Goal: Task Accomplishment & Management: Use online tool/utility

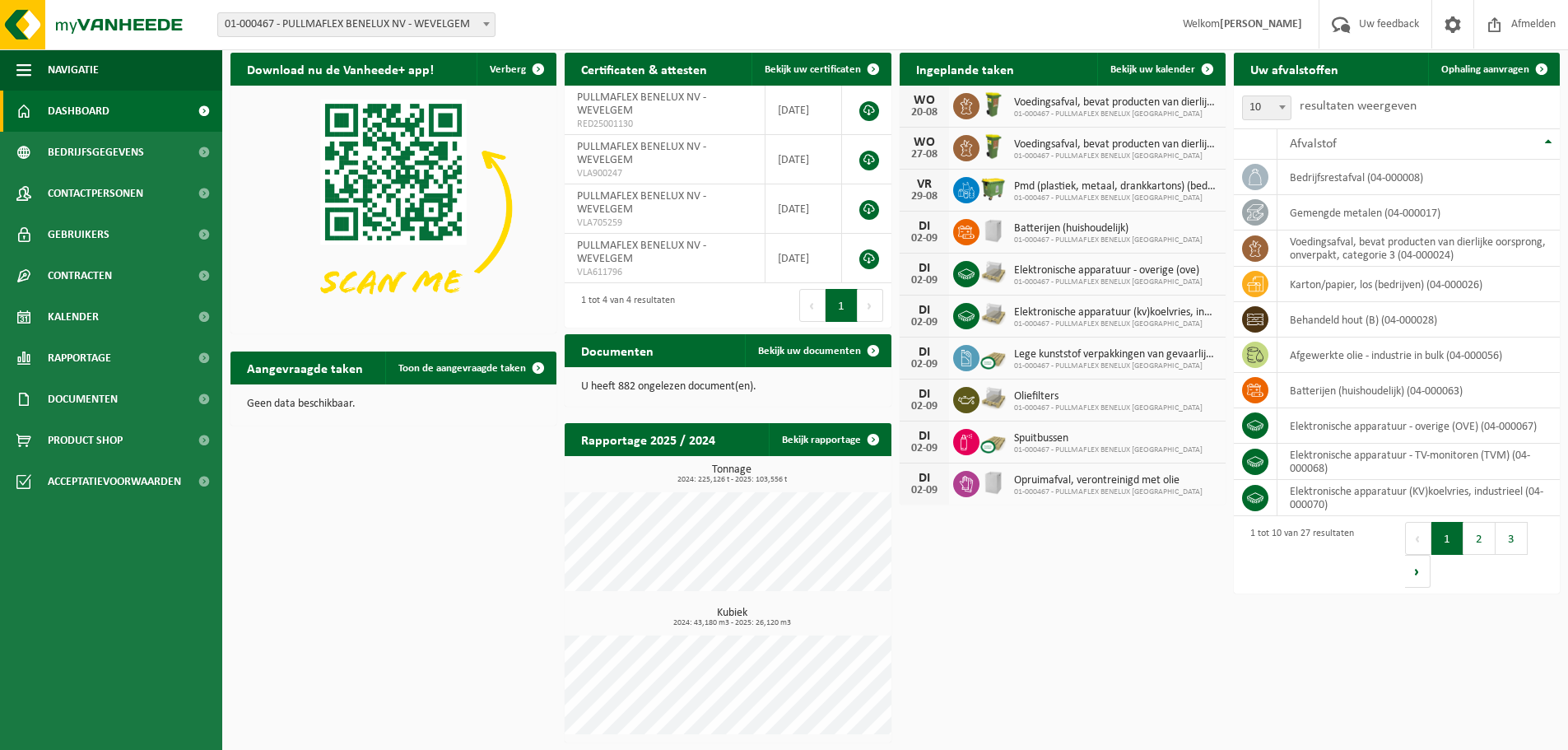
scroll to position [7, 0]
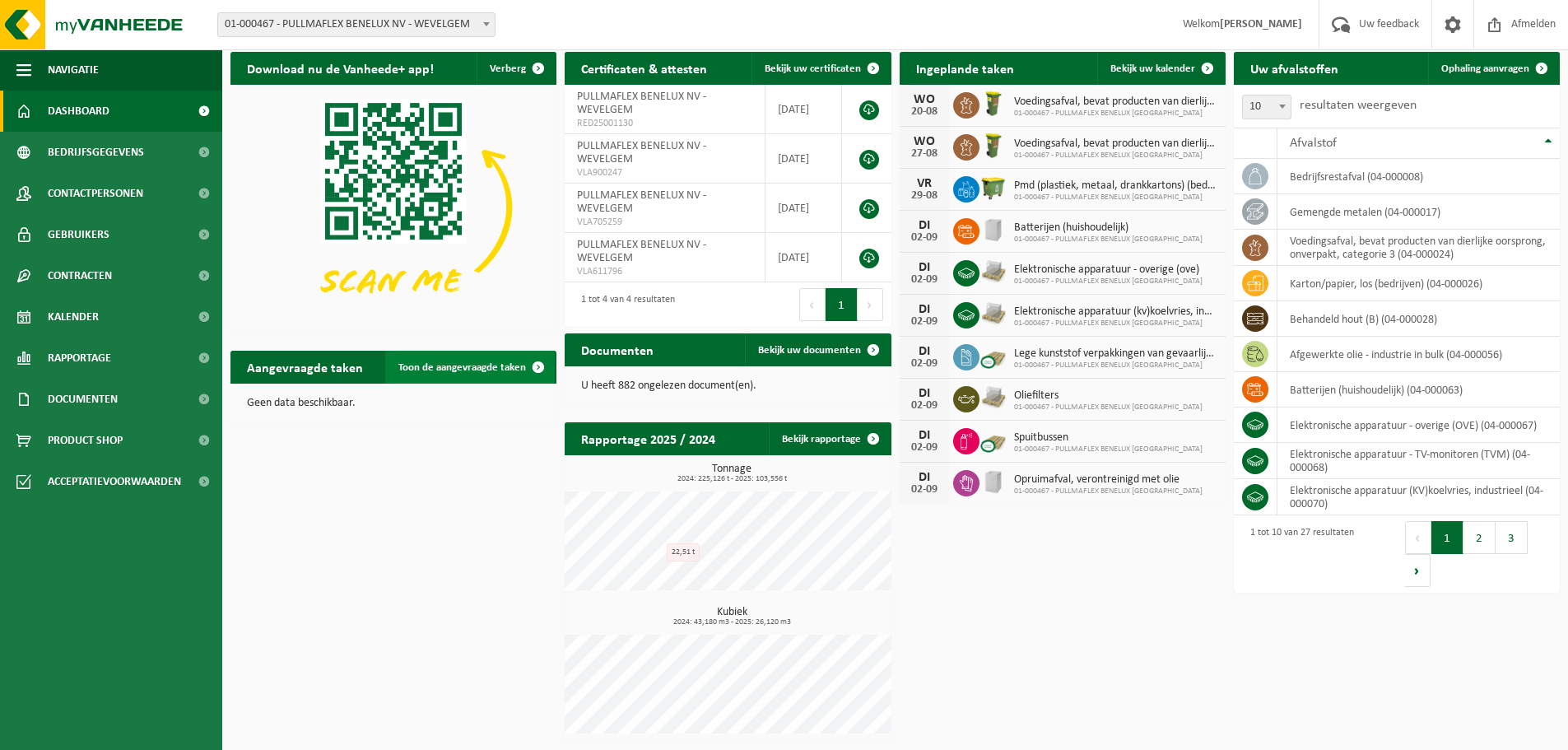
click at [479, 364] on span "Toon de aangevraagde taken" at bounding box center [462, 368] width 127 height 10
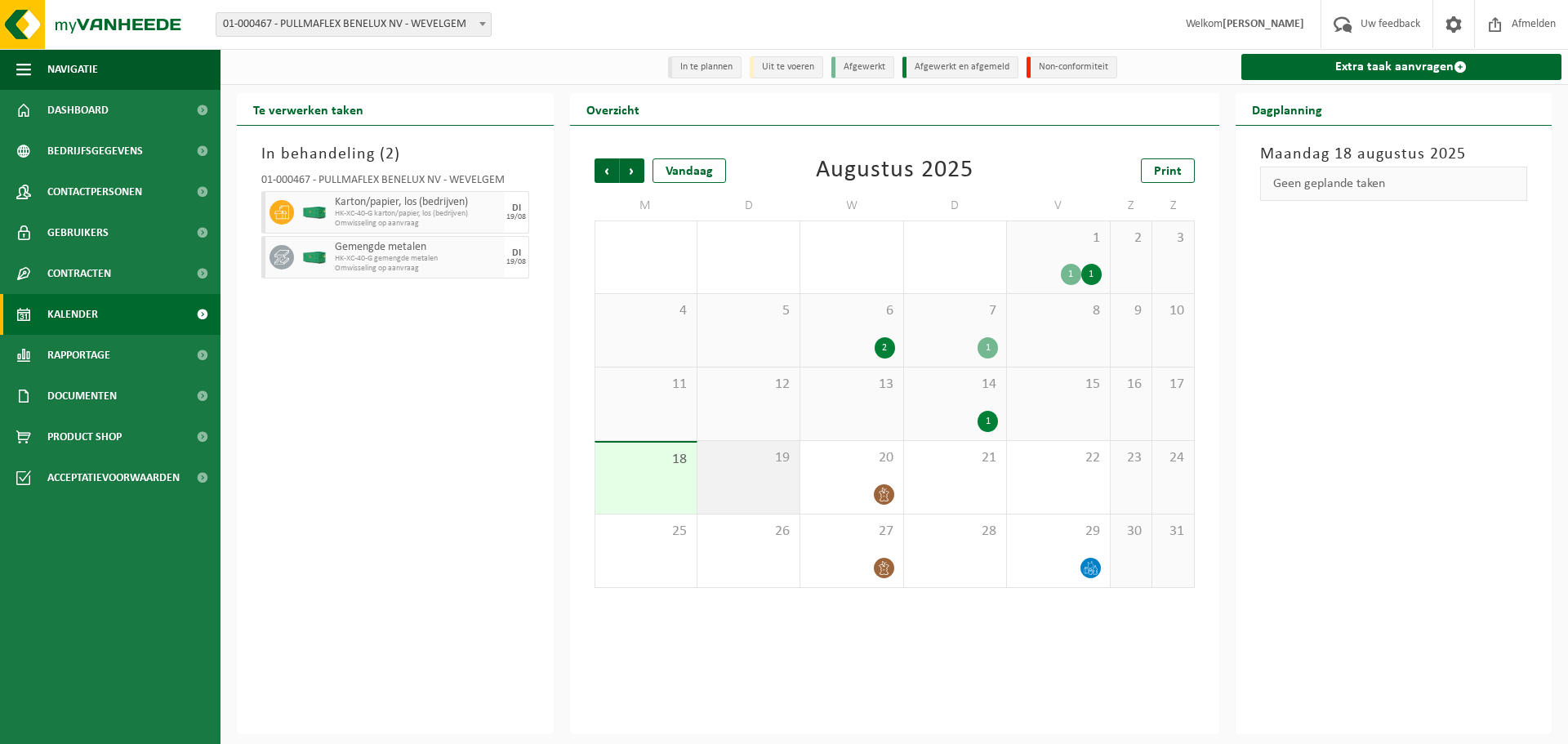
click at [760, 495] on div "19" at bounding box center [748, 477] width 102 height 73
click at [987, 419] on div "1" at bounding box center [988, 421] width 21 height 21
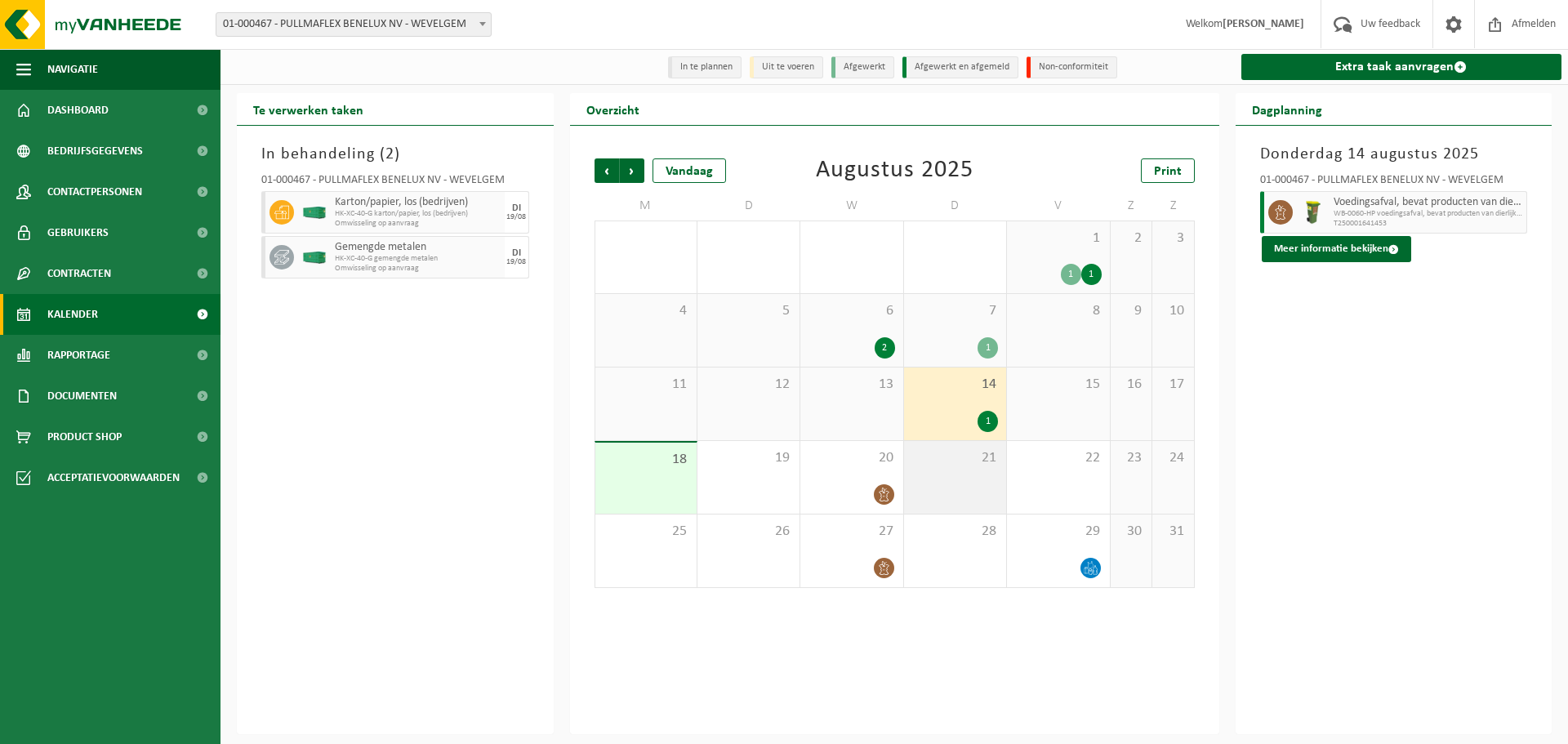
click at [972, 488] on div "21" at bounding box center [954, 477] width 102 height 73
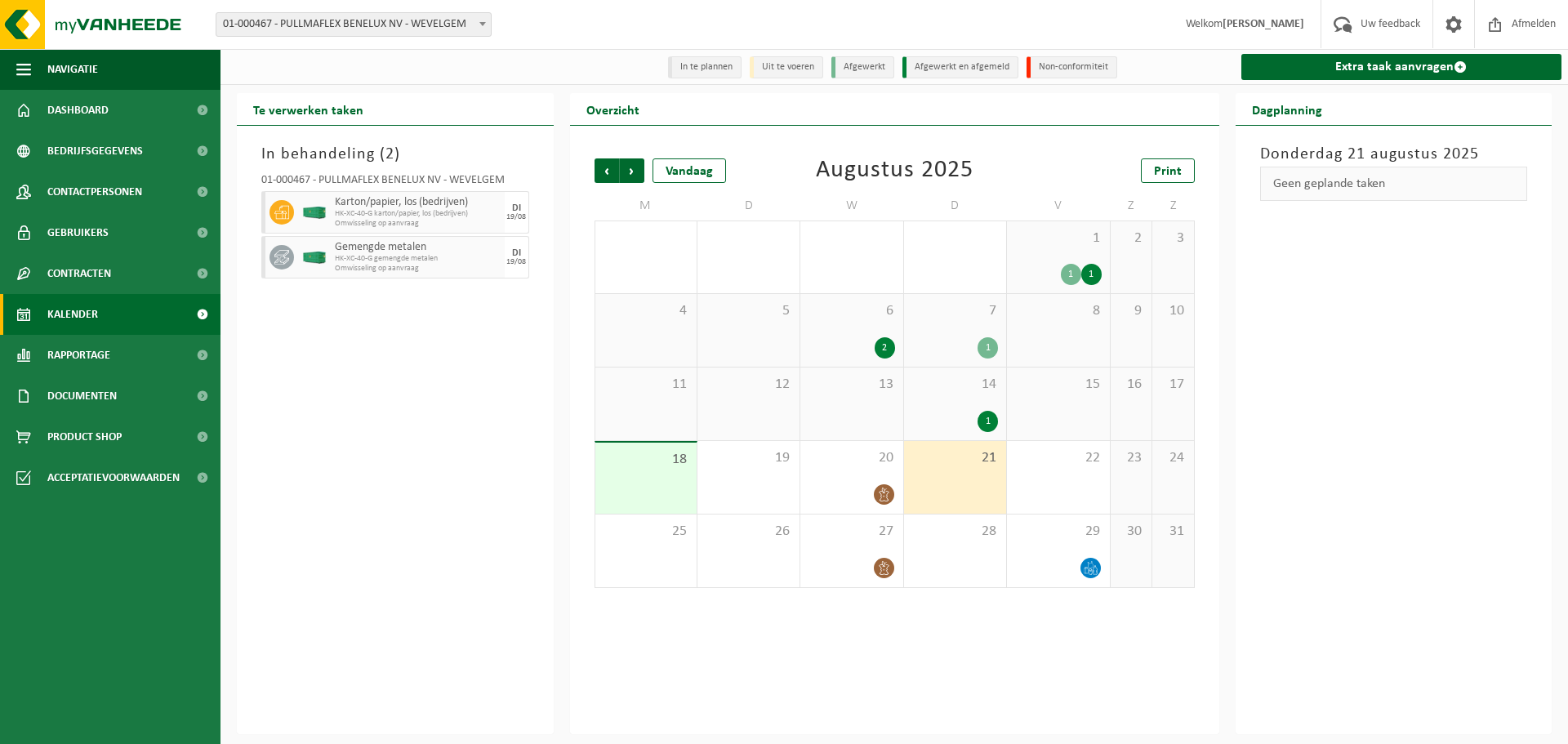
click at [661, 482] on div "18" at bounding box center [646, 477] width 102 height 71
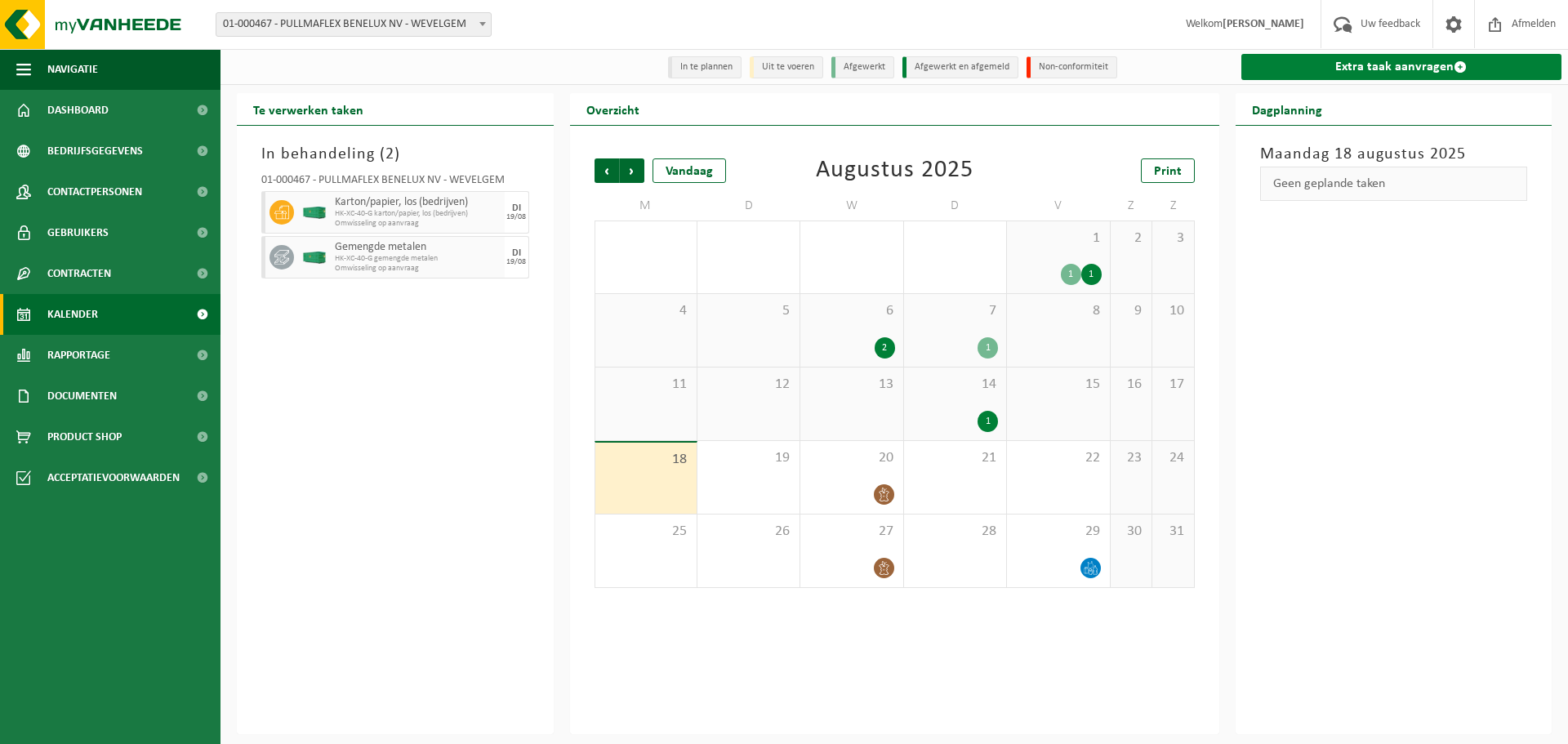
click at [1368, 67] on link "Extra taak aanvragen" at bounding box center [1402, 67] width 321 height 26
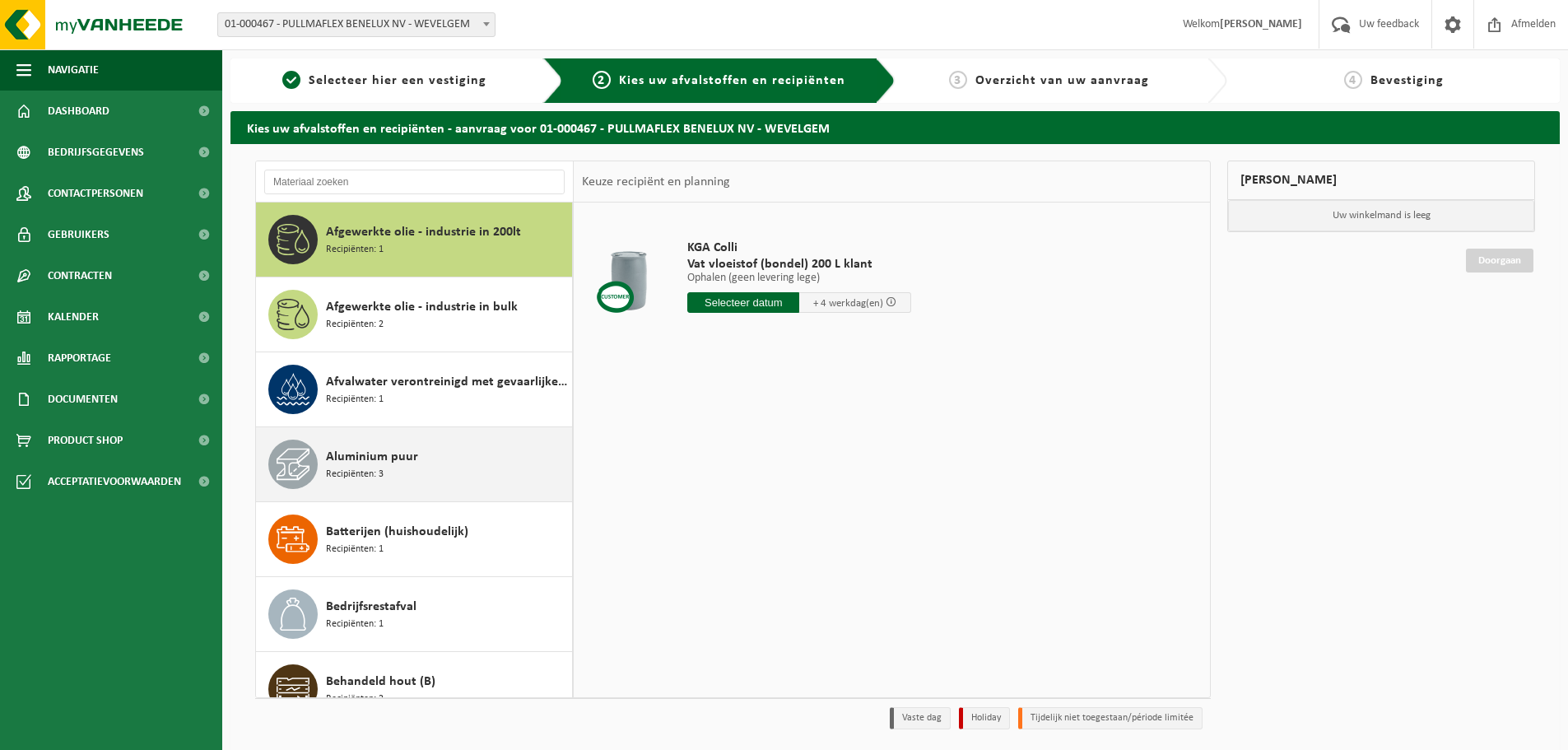
scroll to position [83, 0]
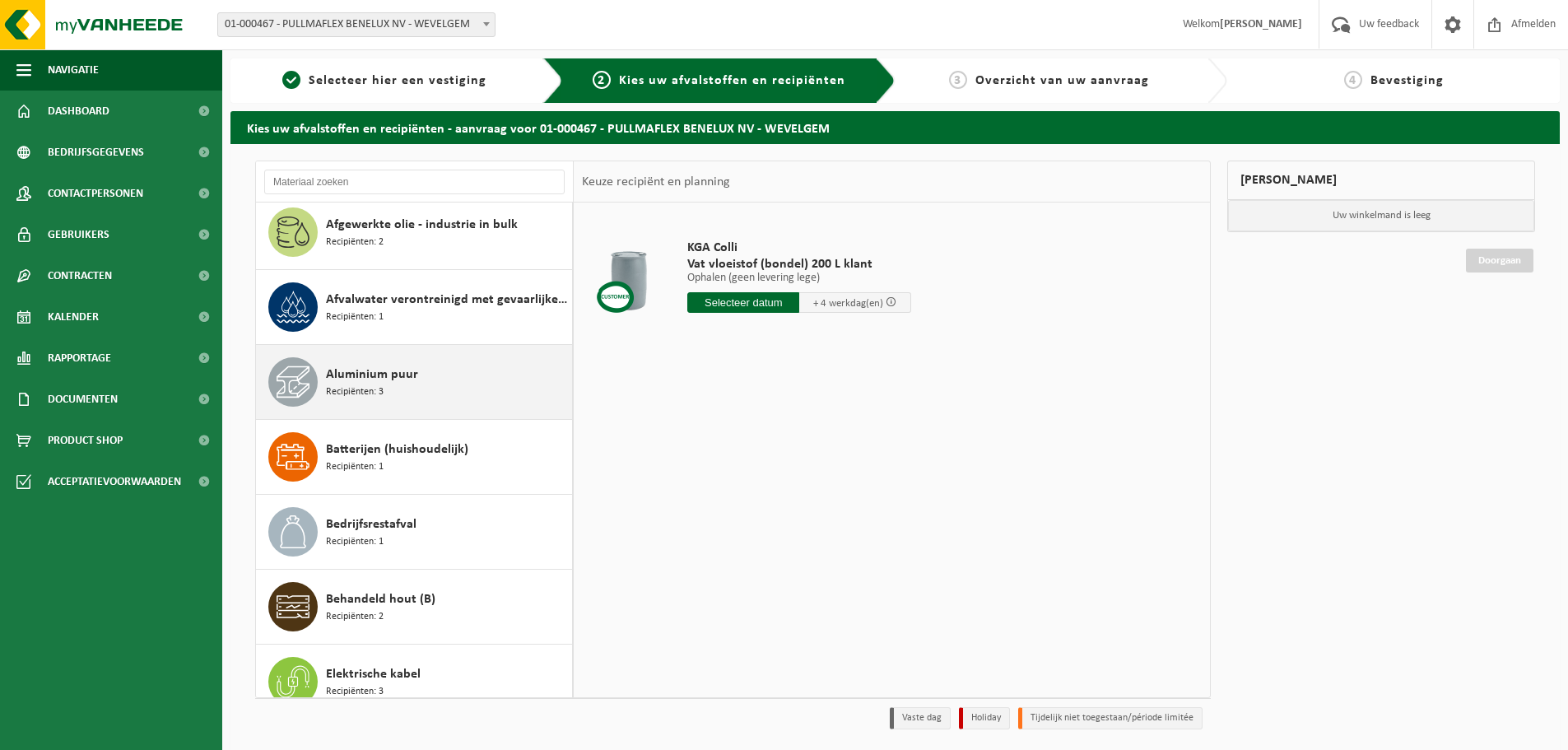
click at [358, 380] on span "Aluminium puur" at bounding box center [372, 374] width 92 height 20
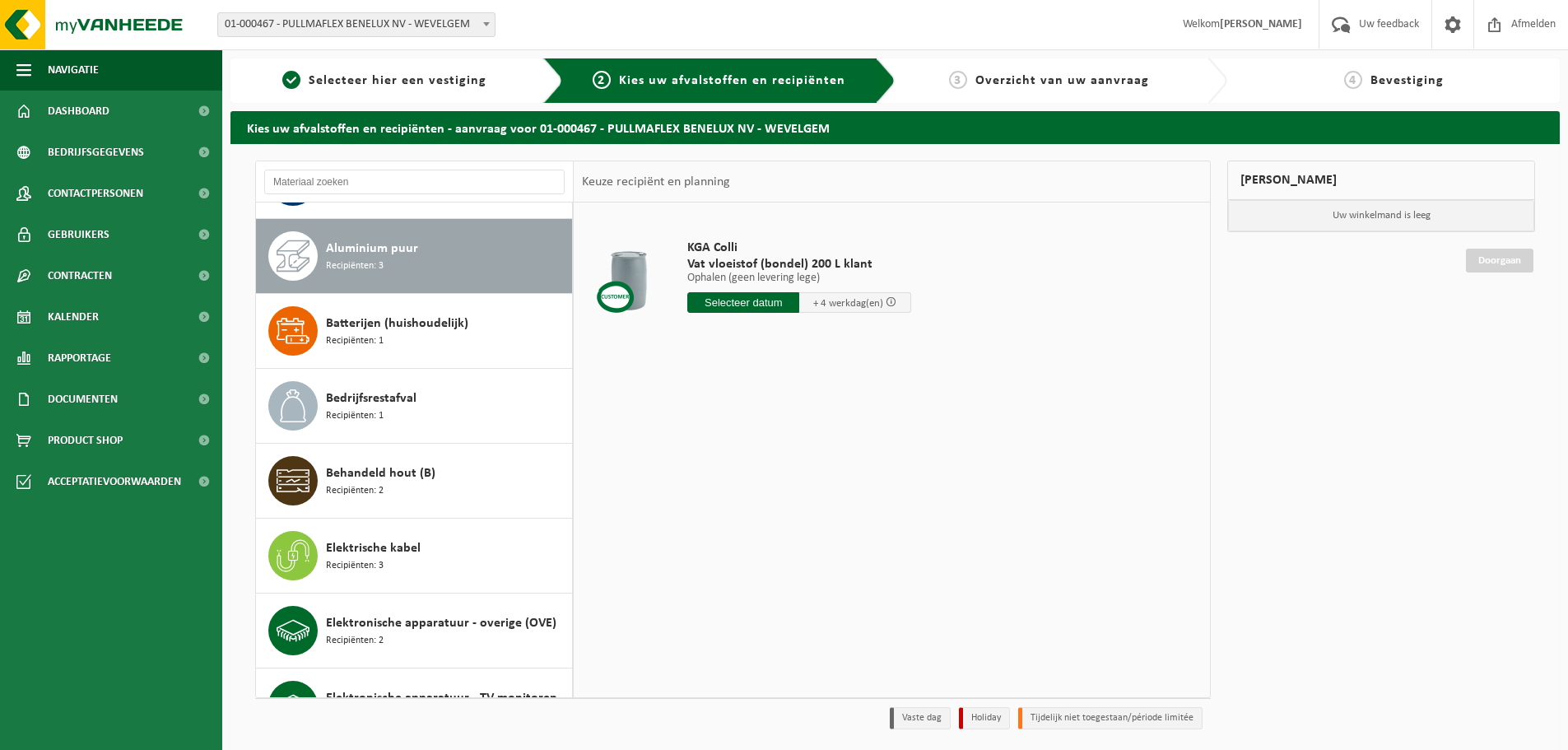
scroll to position [225, 0]
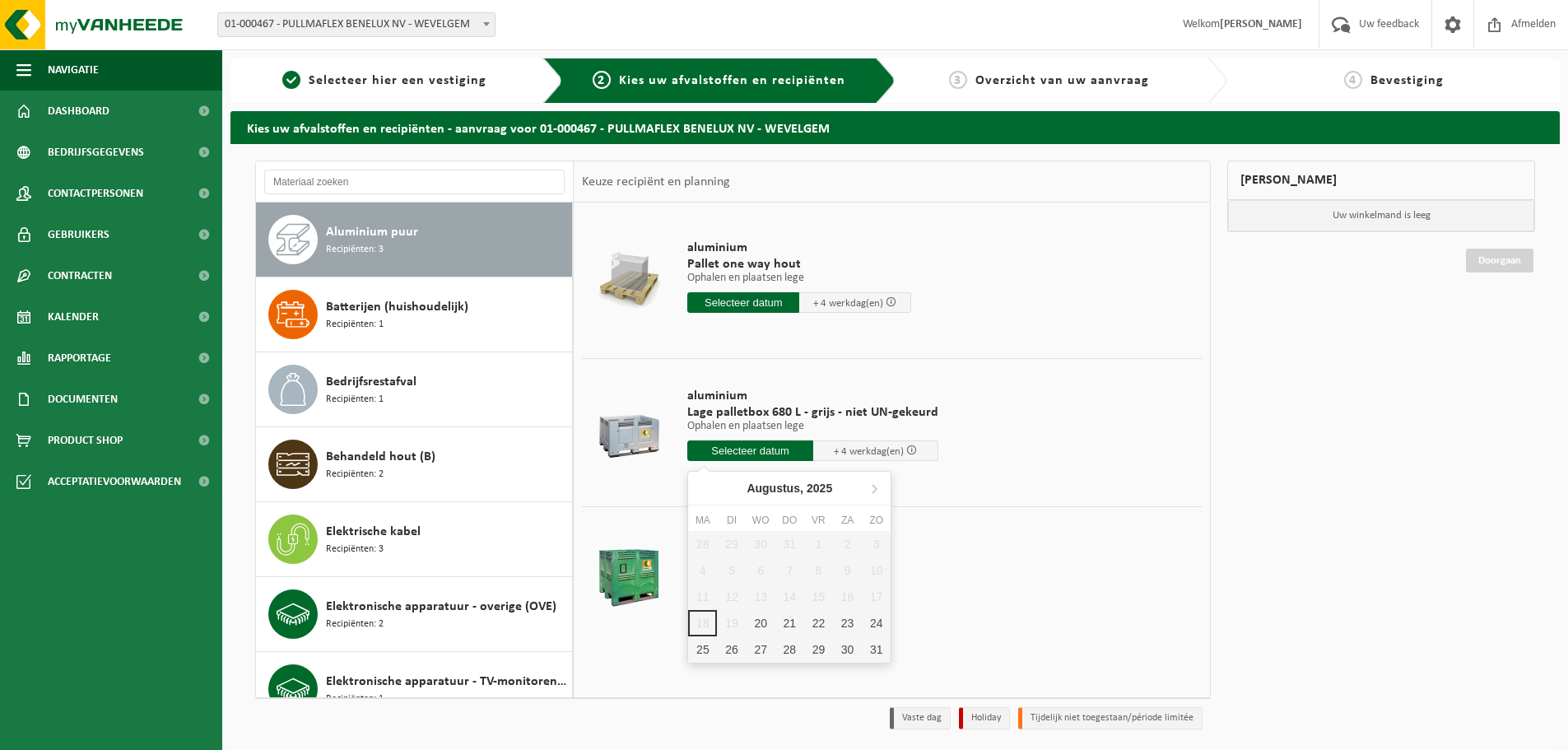
click at [742, 449] on input "text" at bounding box center [750, 450] width 126 height 21
